Goal: Information Seeking & Learning: Learn about a topic

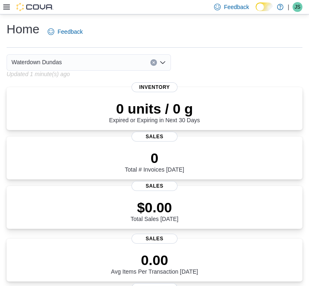
click at [7, 10] on icon at bounding box center [6, 7] width 7 height 7
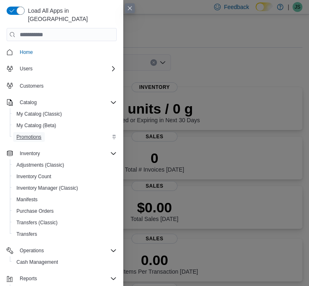
click at [35, 134] on span "Promotions" at bounding box center [28, 137] width 25 height 7
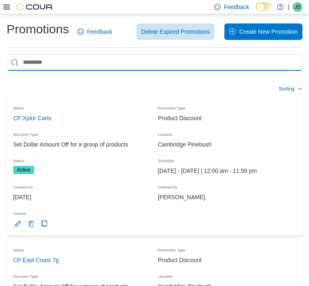
click at [54, 62] on input "This is a search bar. As you type, the results lower in the page will automatic…" at bounding box center [155, 62] width 296 height 16
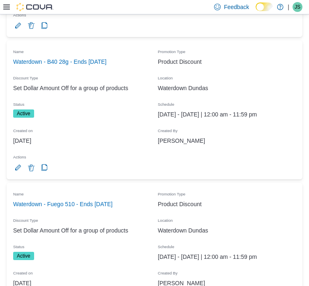
scroll to position [342, 0]
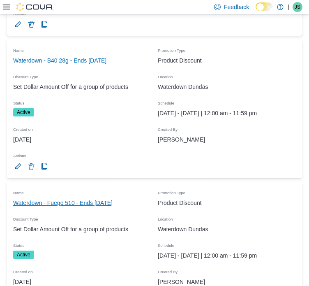
type input "*********"
click at [20, 198] on link "Waterdown - Fuego 510 - Ends Nov 2" at bounding box center [63, 203] width 100 height 10
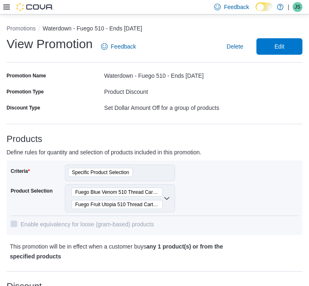
scroll to position [1, 0]
